Goal: Check status: Verify the current state of an ongoing process or item

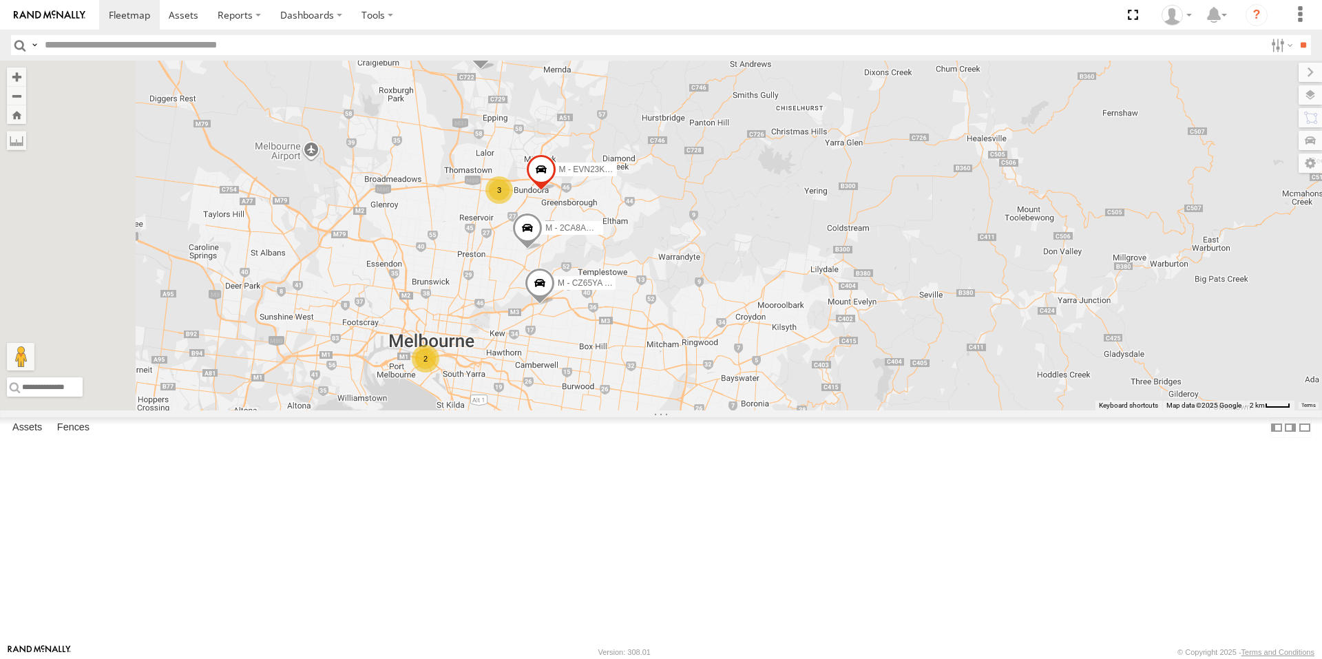
drag, startPoint x: 575, startPoint y: 231, endPoint x: 579, endPoint y: 253, distance: 23.0
click at [579, 253] on div "M - EVN23K - [PERSON_NAME] 3 2 M - CZ44VR - Suhayl Electrician M - CZ65YA - [PE…" at bounding box center [661, 236] width 1322 height 350
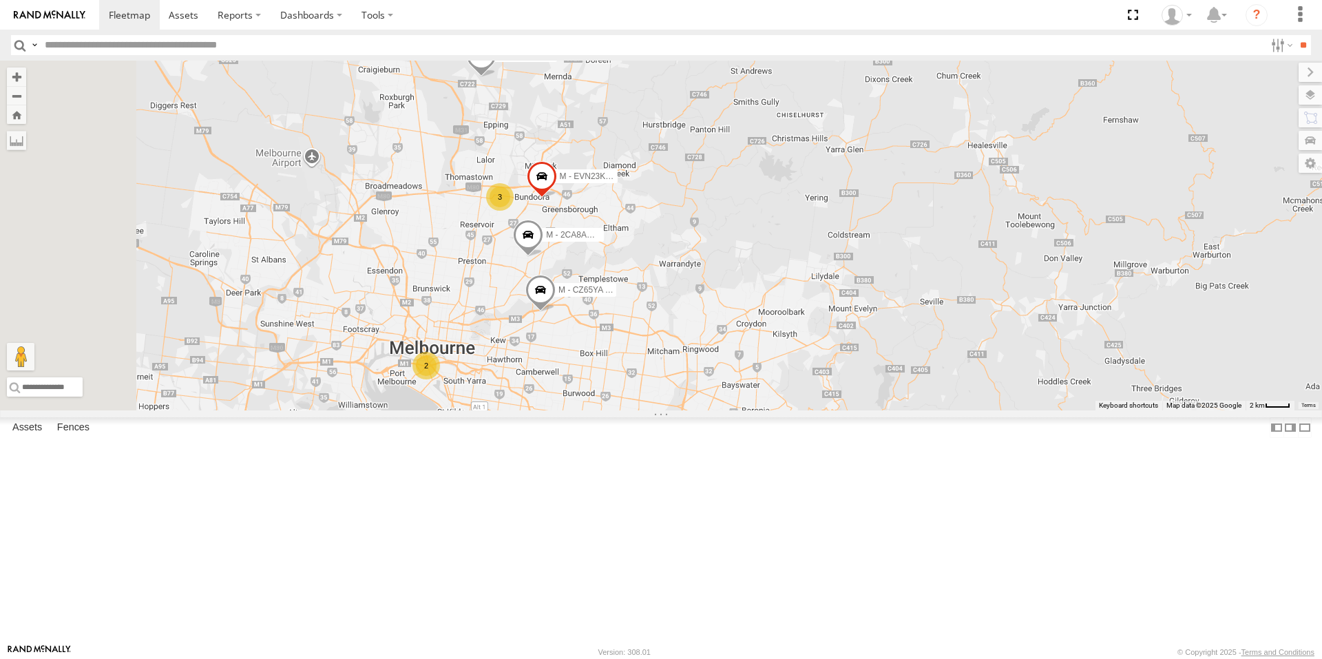
click at [496, 77] on span at bounding box center [481, 58] width 30 height 37
click at [584, 263] on div "M - EVN23K - [PERSON_NAME] 3 2 M - CZ44VR - Suhayl Electrician M - CZ65YA - [PE…" at bounding box center [661, 236] width 1322 height 350
click at [440, 379] on div "2" at bounding box center [426, 366] width 28 height 28
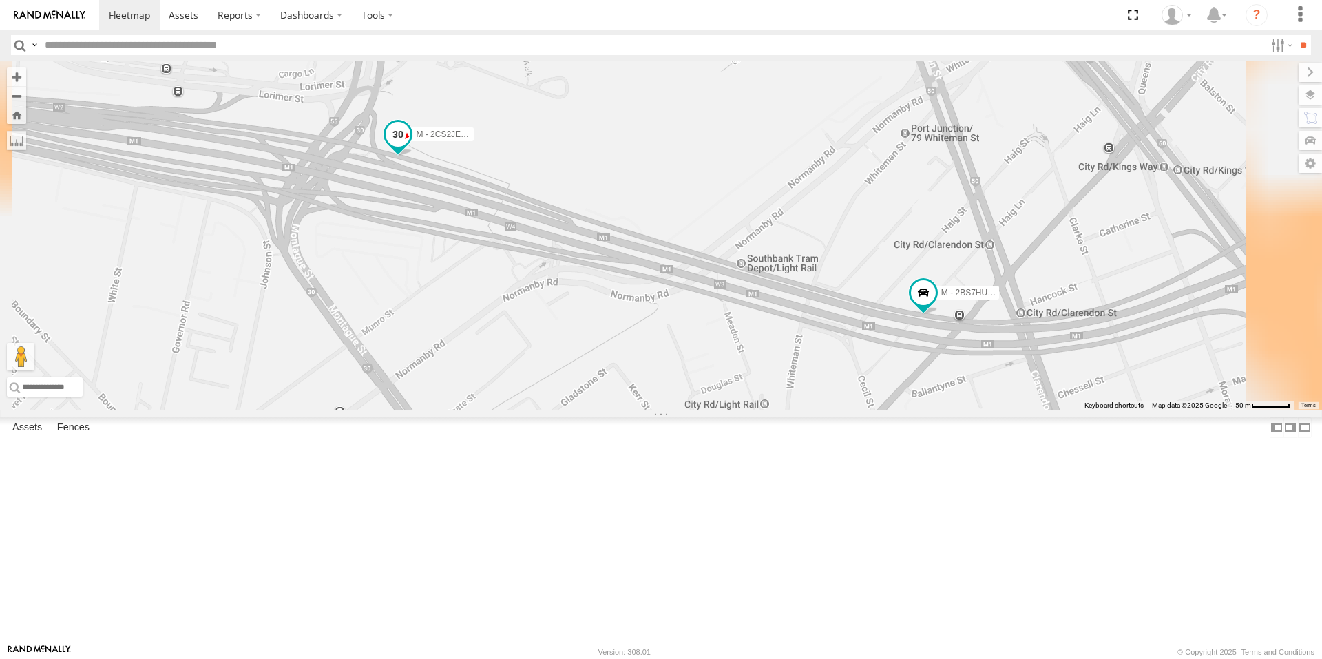
click at [413, 156] on span at bounding box center [398, 137] width 30 height 37
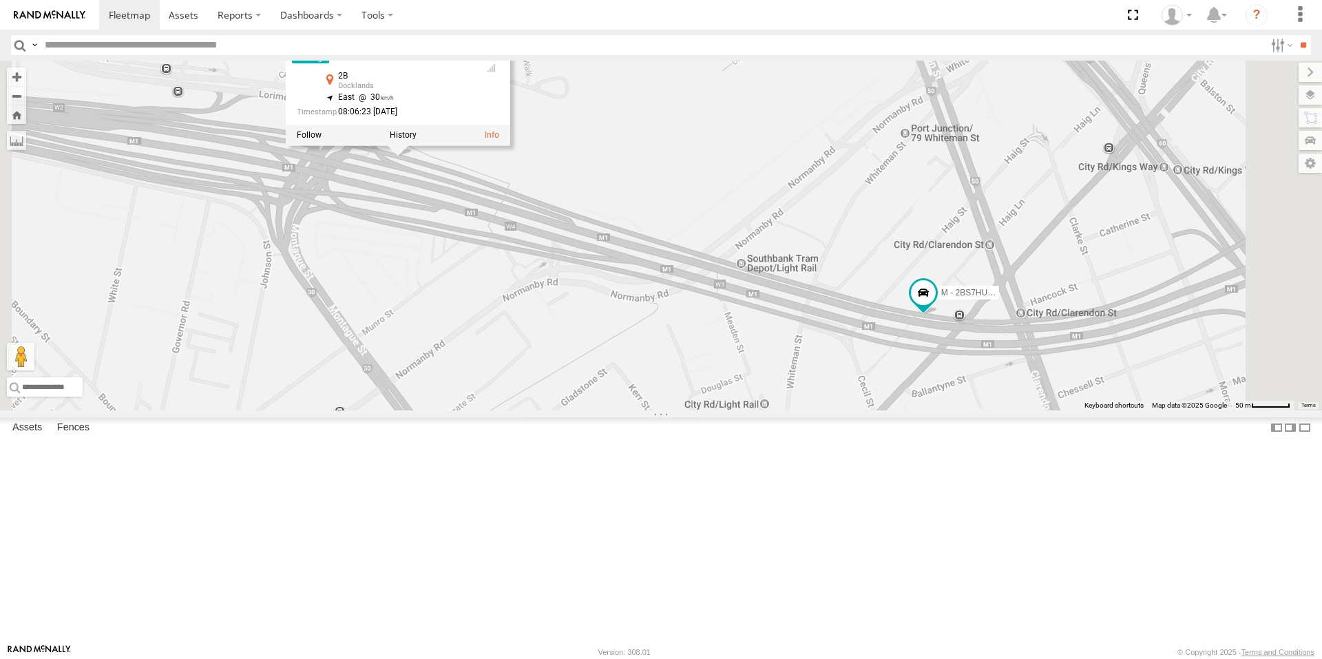
click at [817, 410] on div "M - EVN23K - [PERSON_NAME] M - CZ44VR - Suhayl Electrician M - CZ65YA - [PERSON…" at bounding box center [661, 236] width 1322 height 350
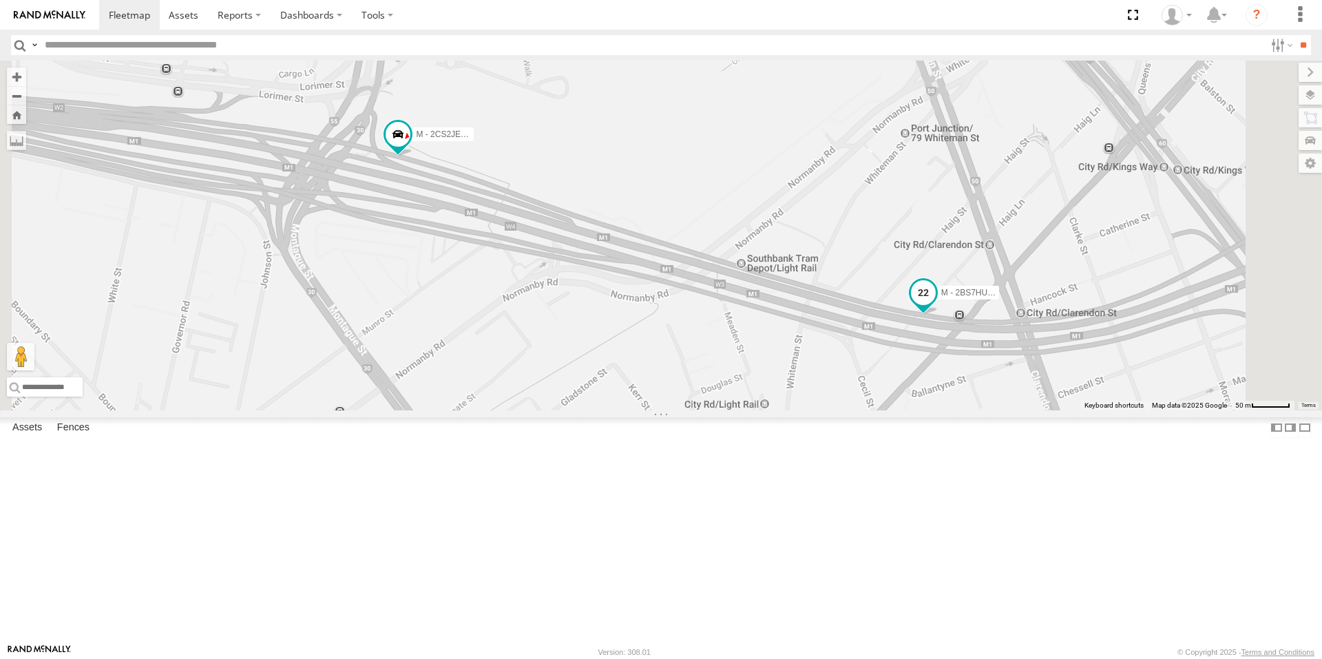
click at [935, 305] on span at bounding box center [923, 292] width 25 height 25
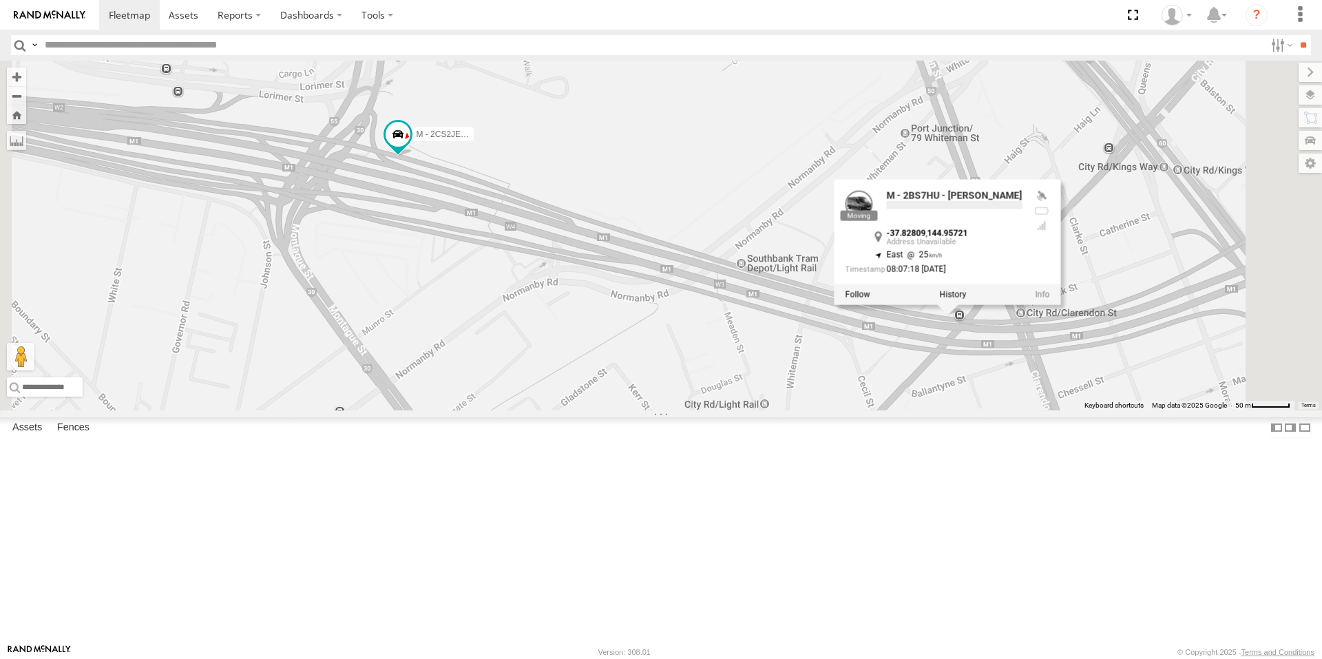
click at [715, 410] on div "M - EVN23K - [PERSON_NAME] M - CZ44VR - Suhayl Electrician M - CZ65YA - [PERSON…" at bounding box center [661, 236] width 1322 height 350
